Goal: Transaction & Acquisition: Purchase product/service

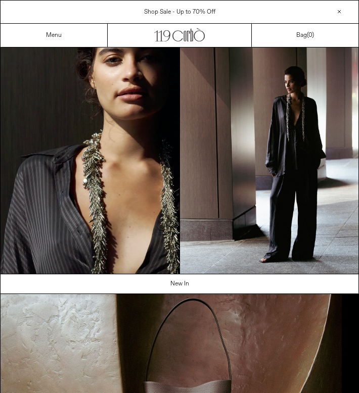
click at [68, 38] on div "Menu" at bounding box center [54, 35] width 107 height 23
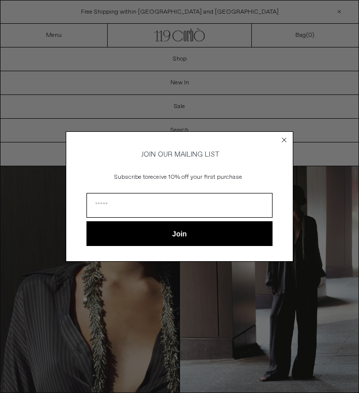
click at [286, 139] on icon "Close dialog" at bounding box center [284, 140] width 4 height 4
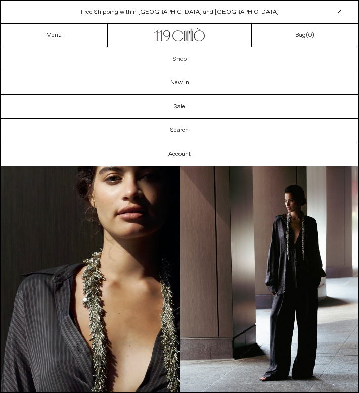
click at [202, 62] on link "Shop" at bounding box center [180, 59] width 358 height 23
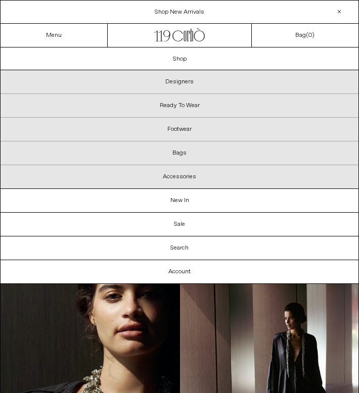
click at [186, 126] on p "Footwear" at bounding box center [180, 130] width 358 height 24
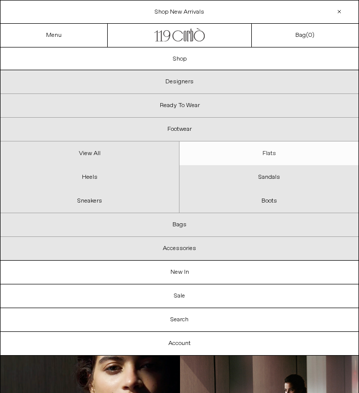
click at [277, 151] on link "Flats" at bounding box center [269, 154] width 179 height 24
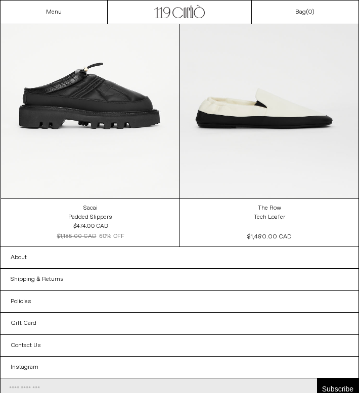
scroll to position [1740, 0]
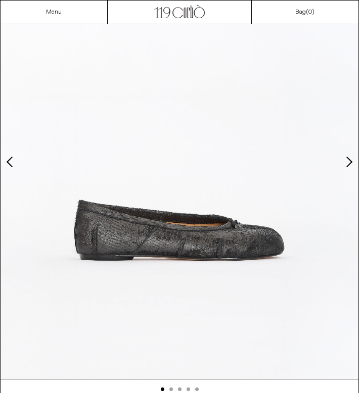
scroll to position [33, 0]
